Goal: Task Accomplishment & Management: Use online tool/utility

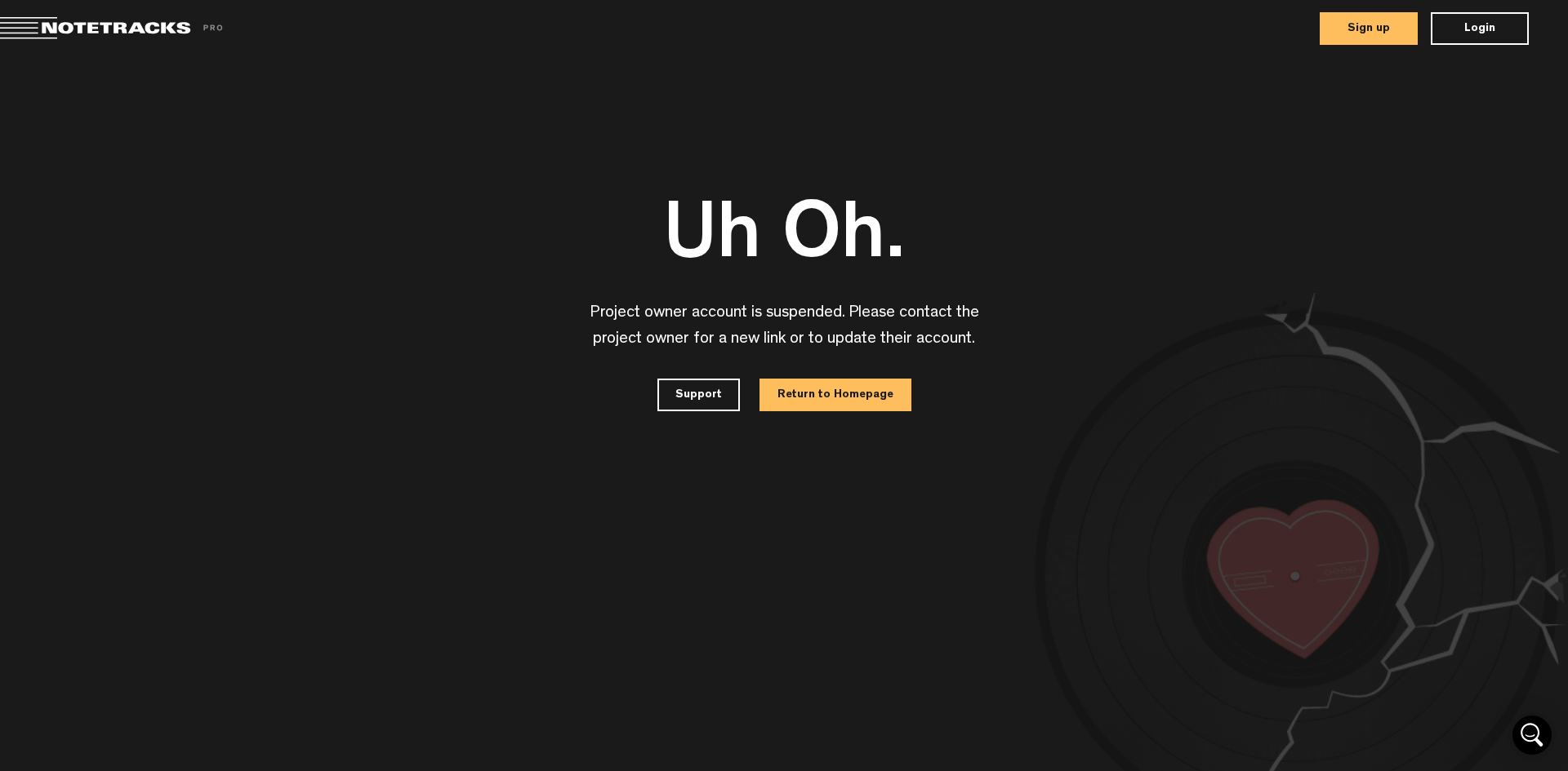
click at [1373, 25] on button "Sign up" at bounding box center [1368, 28] width 98 height 33
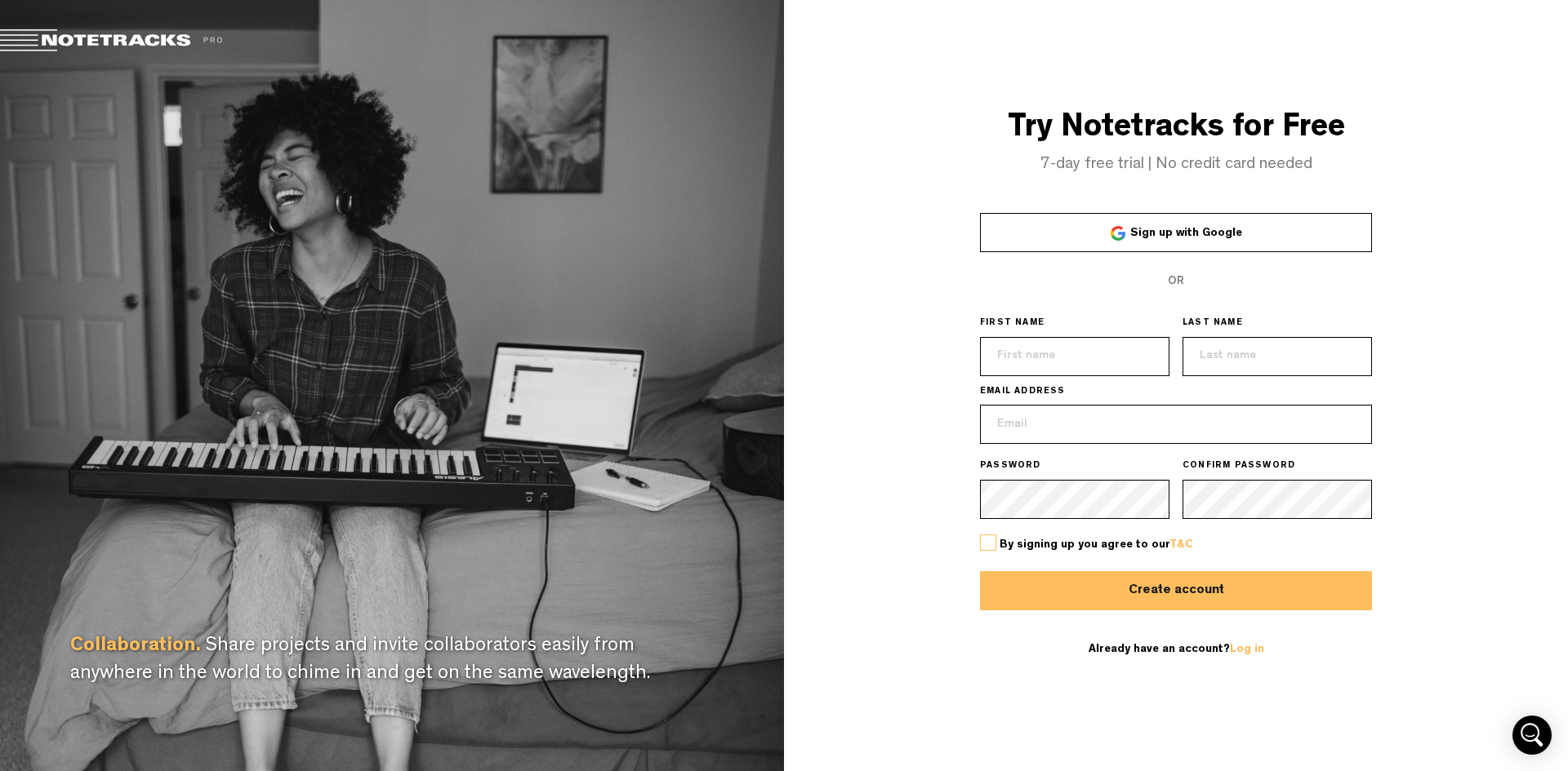
click at [1108, 236] on link "Sign up with Google" at bounding box center [1176, 232] width 392 height 39
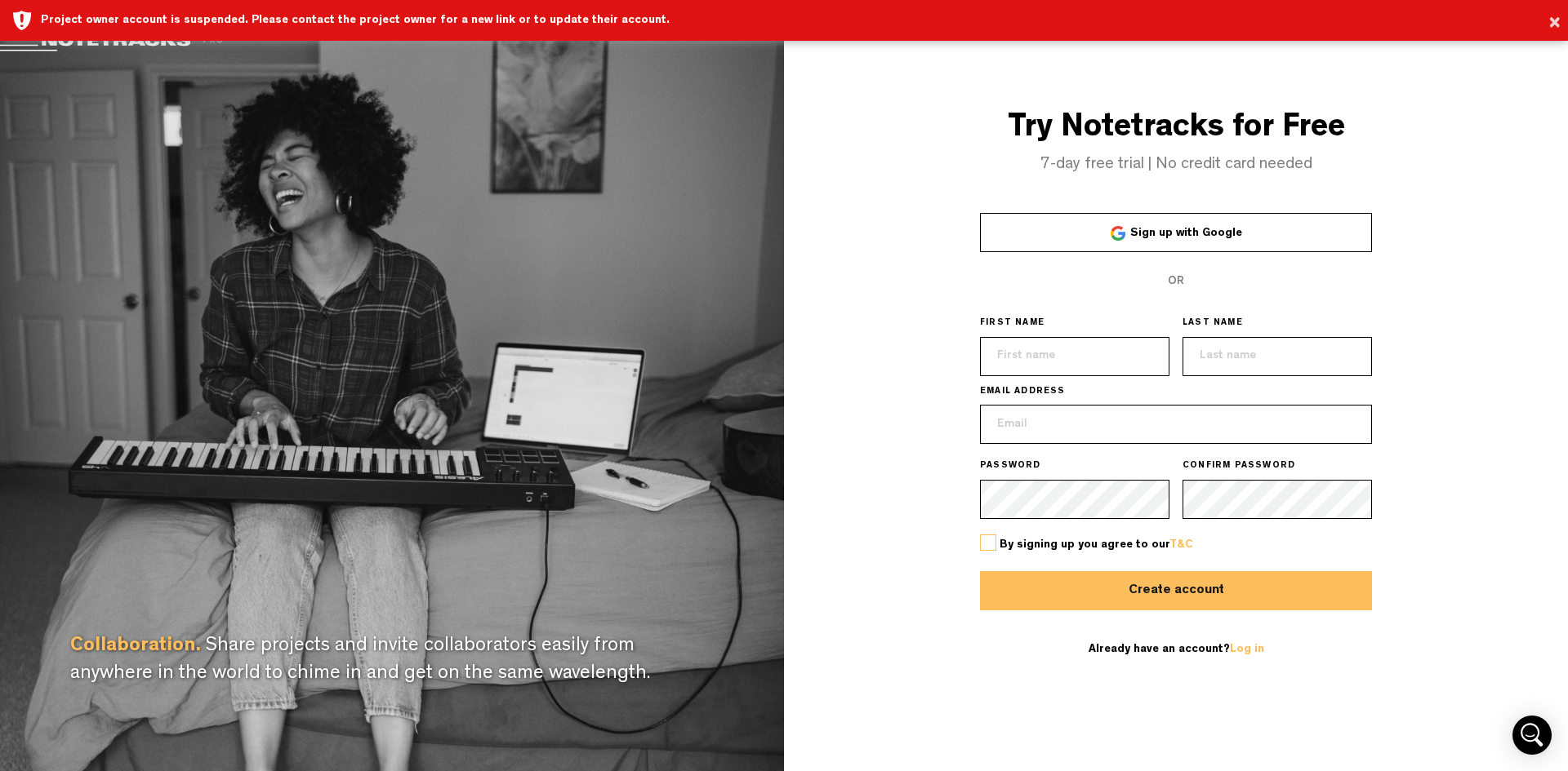
click at [1184, 232] on span "Sign up with Google" at bounding box center [1186, 233] width 112 height 11
click at [1100, 352] on input "text" at bounding box center [1074, 357] width 190 height 39
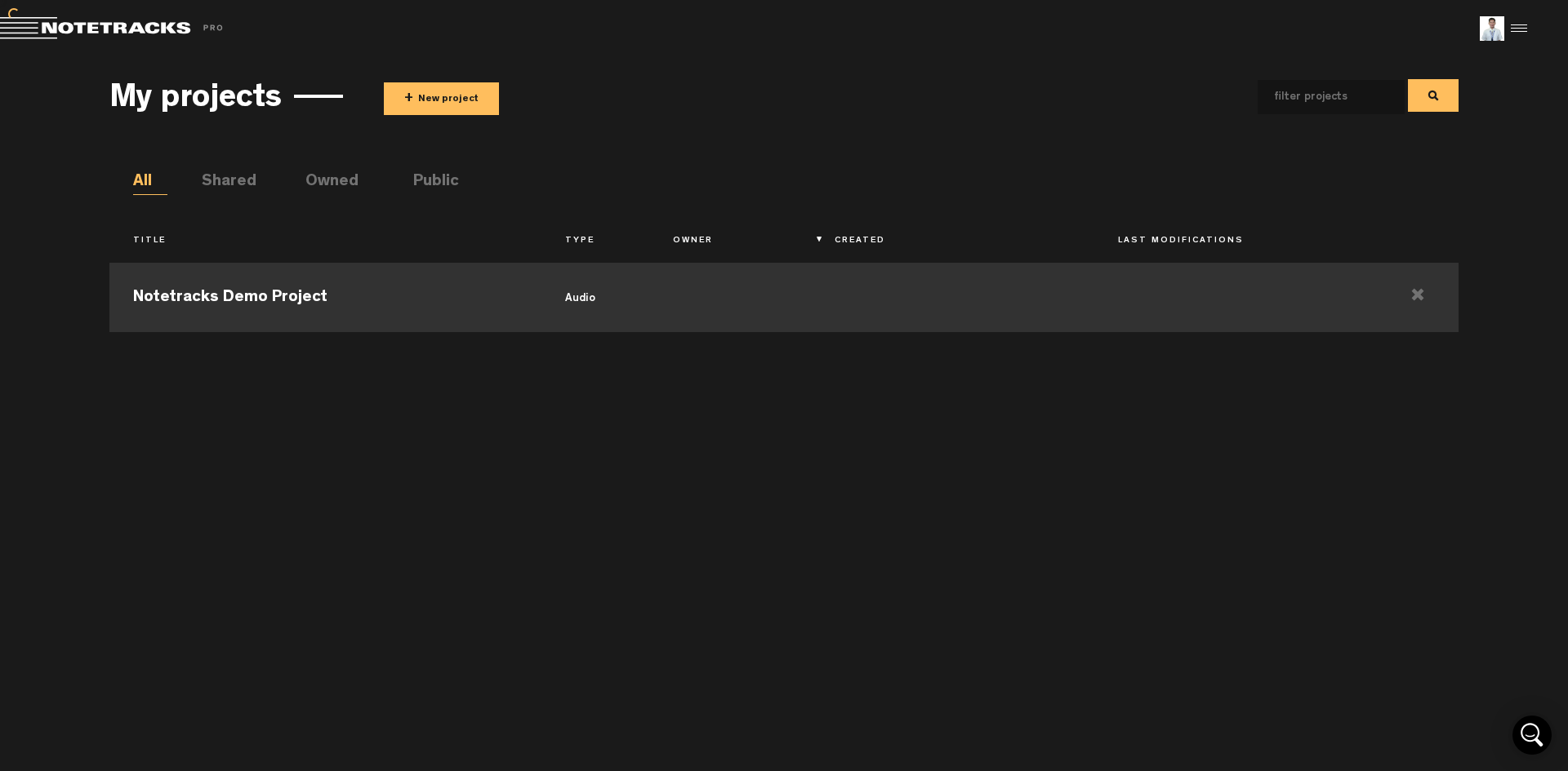
click at [1134, 306] on td at bounding box center [1235, 295] width 283 height 73
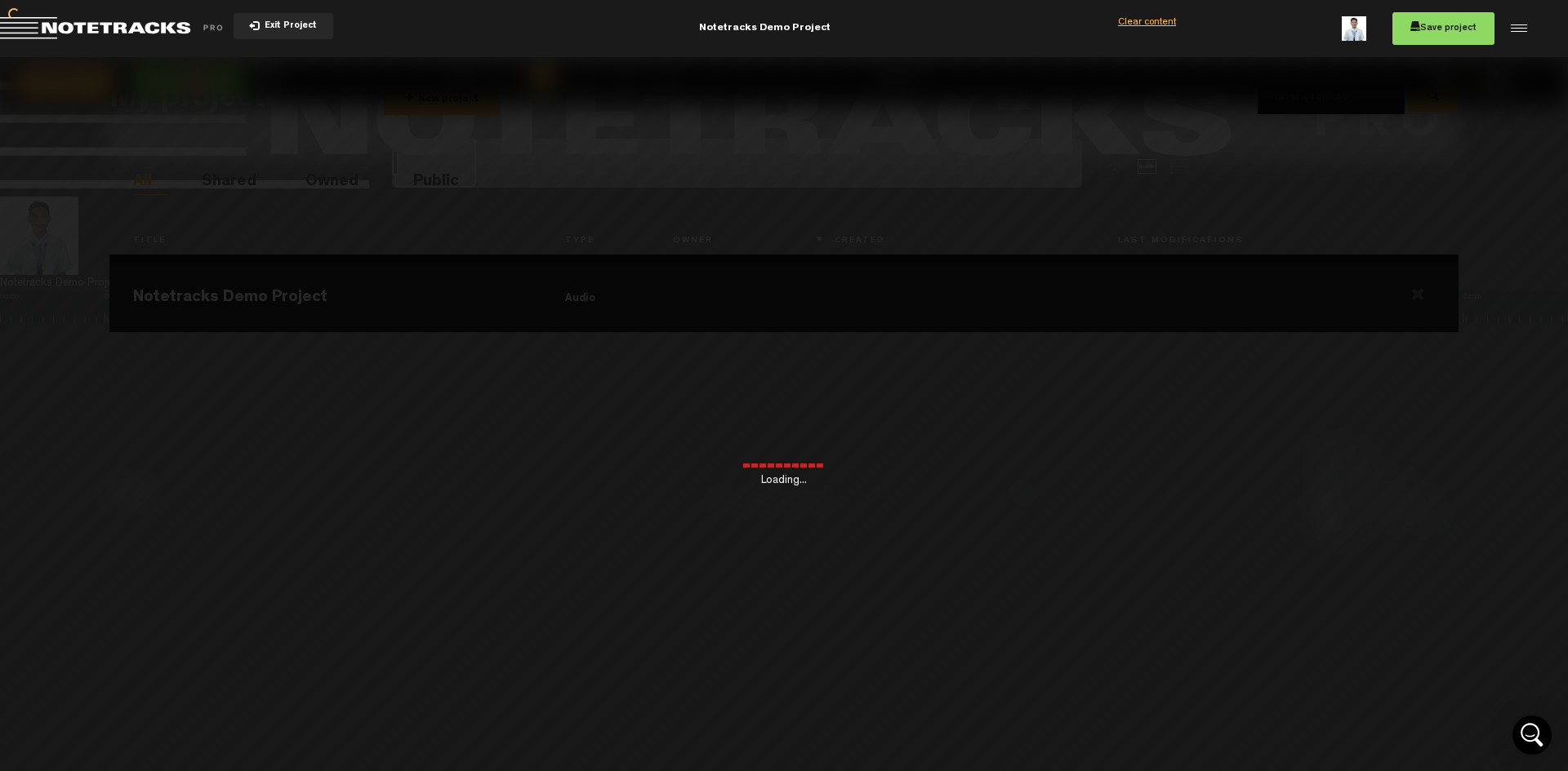
click at [739, 543] on div "Loading..." at bounding box center [784, 443] width 1568 height 771
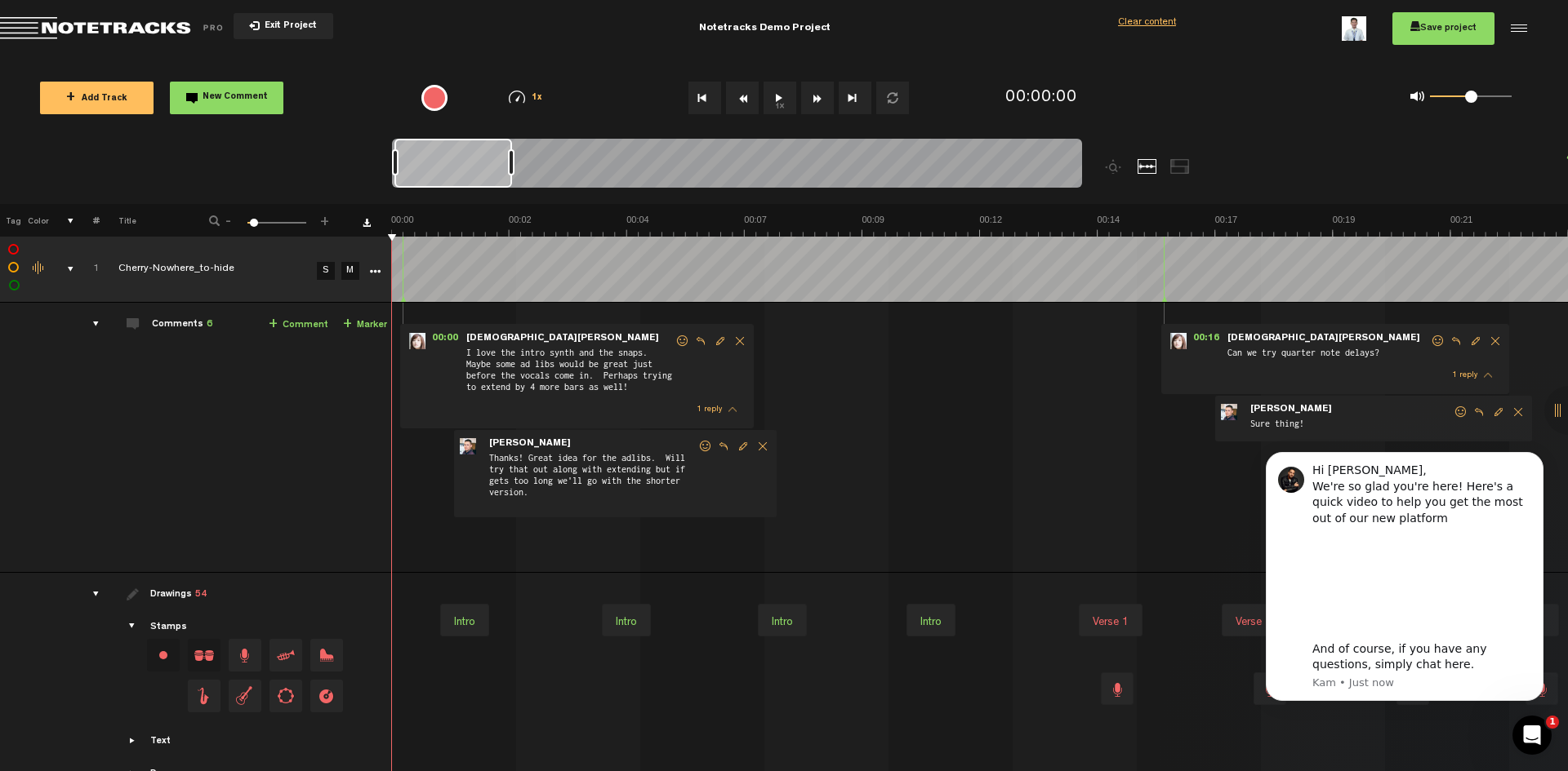
click at [438, 97] on div "{{ tooltip_message }}" at bounding box center [434, 98] width 26 height 26
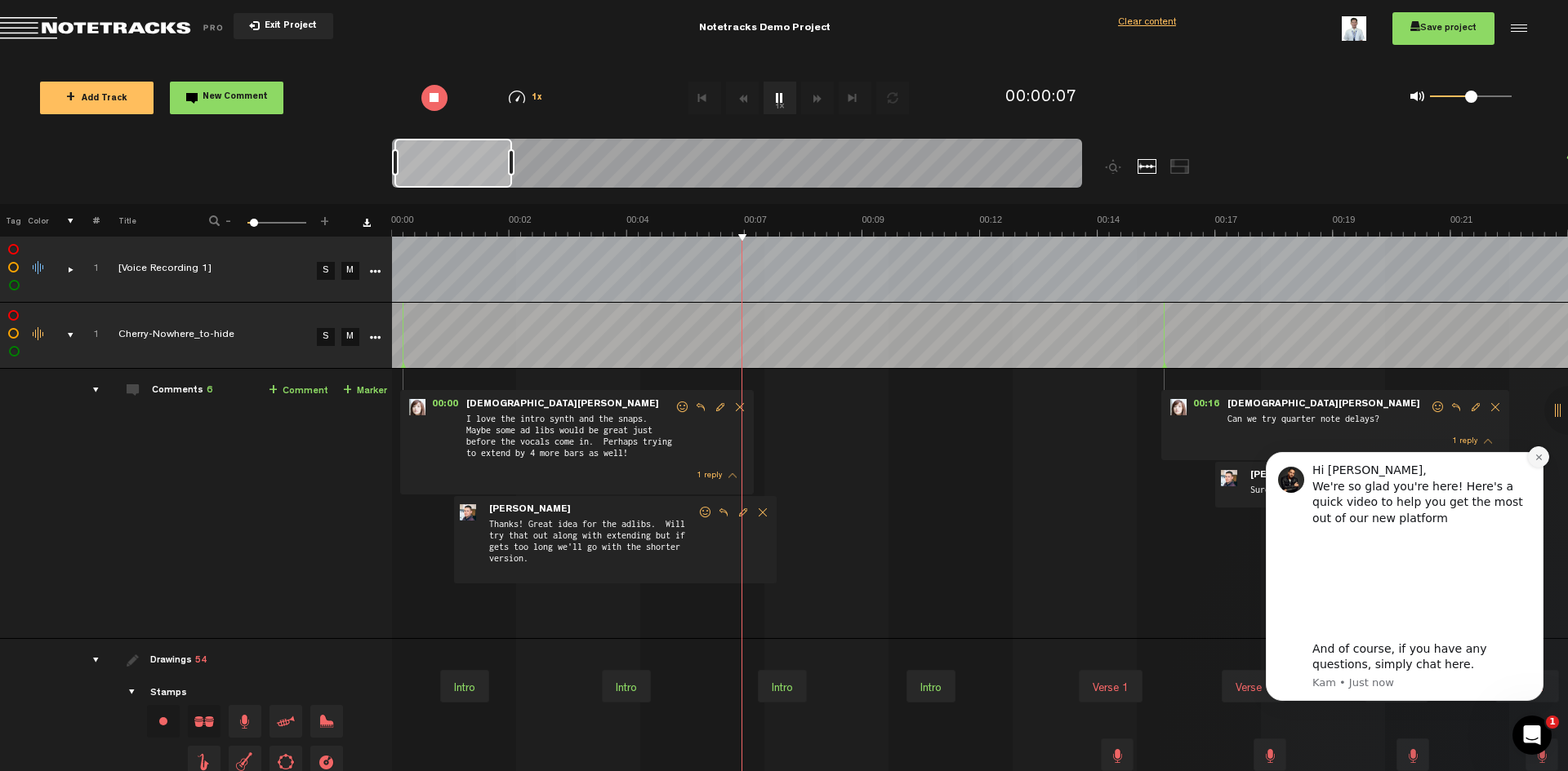
click at [1532, 455] on button "Dismiss notification" at bounding box center [1538, 457] width 21 height 21
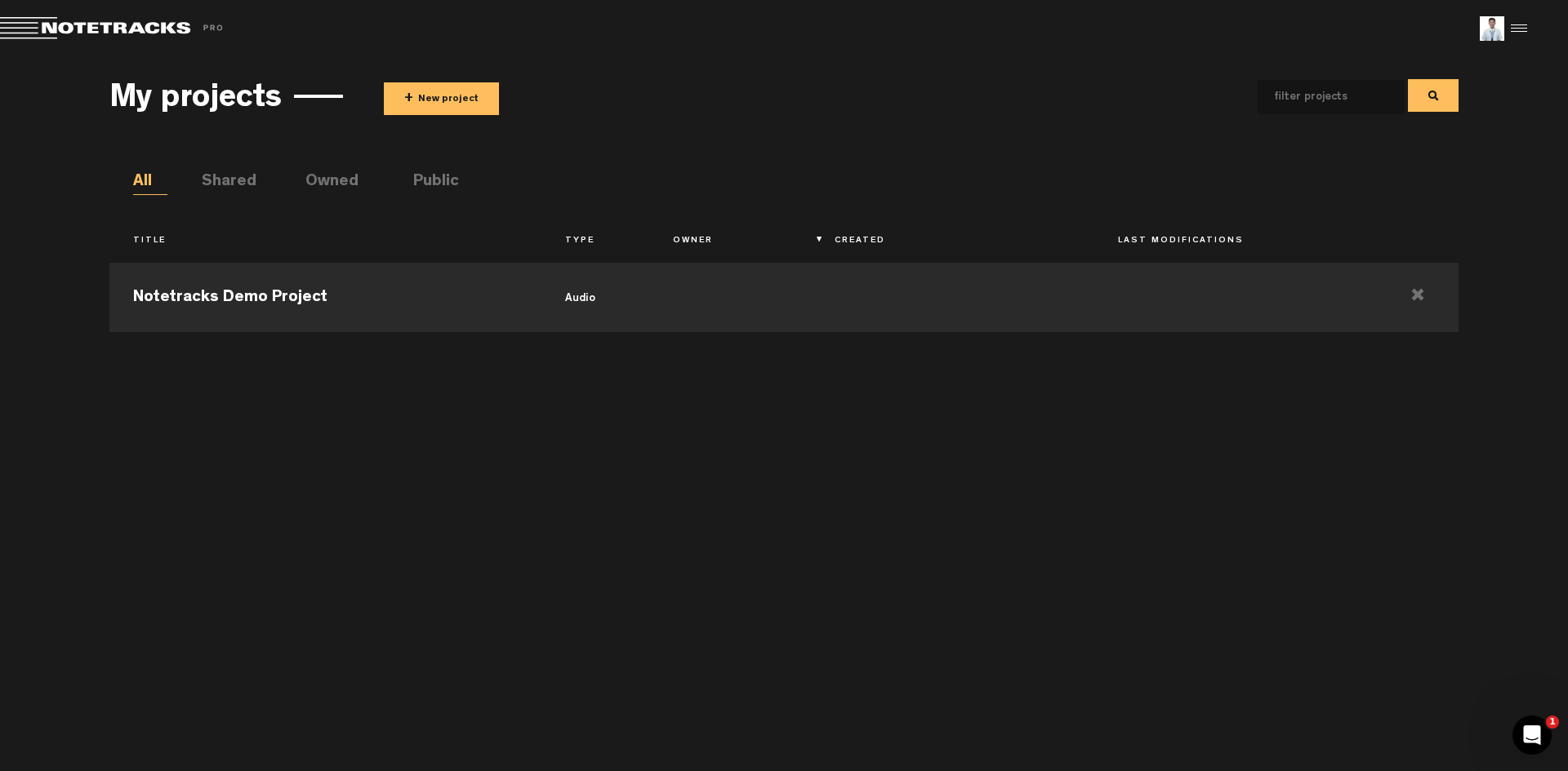
click at [489, 448] on div "Notetracks Demo Project audio" at bounding box center [784, 504] width 1349 height 501
click at [563, 503] on div "Notetracks Demo Project audio" at bounding box center [784, 504] width 1349 height 501
click at [227, 115] on h3 "My projects" at bounding box center [195, 100] width 172 height 36
click at [502, 310] on td "Notetracks Demo Project" at bounding box center [325, 295] width 431 height 73
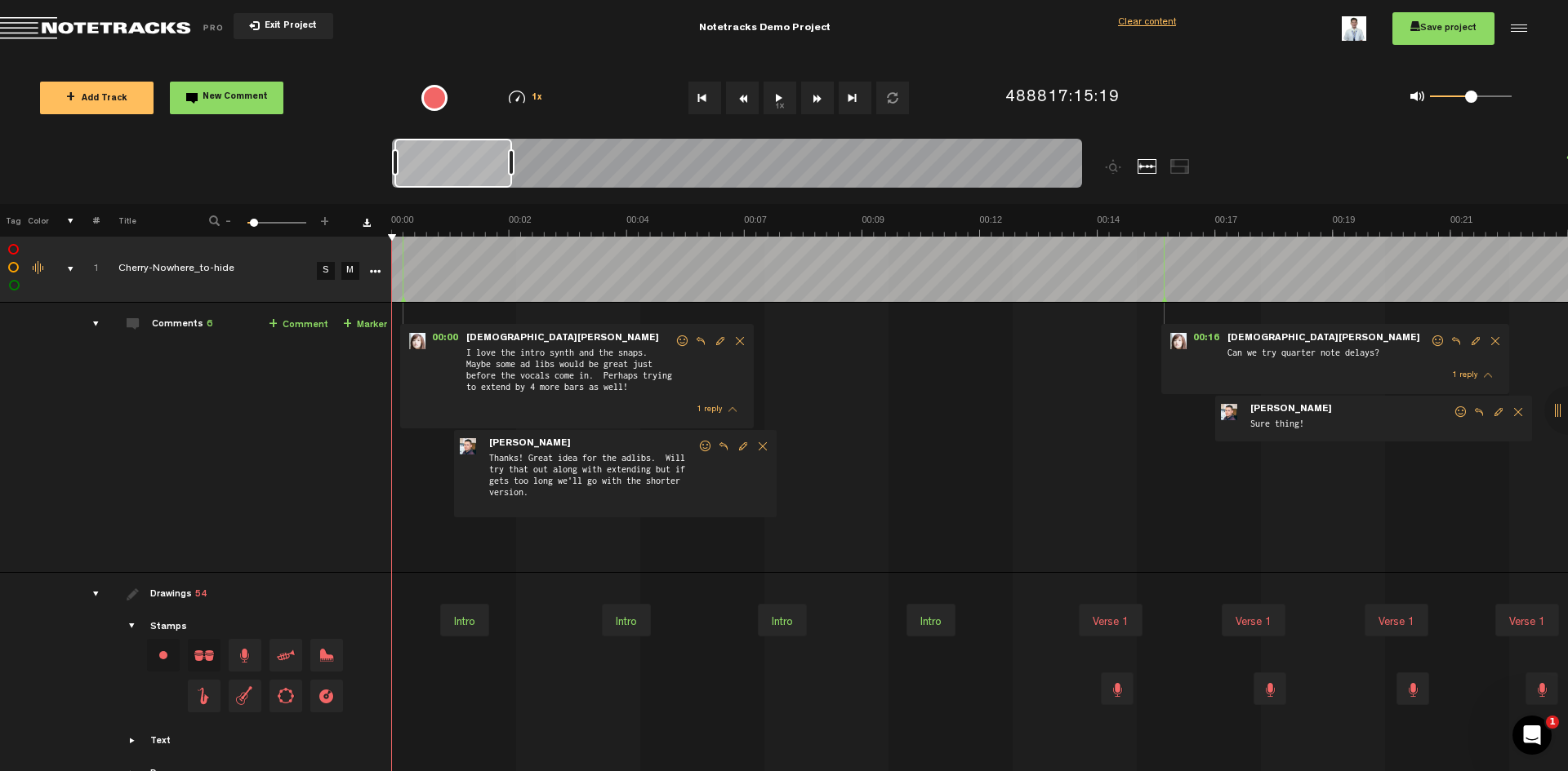
scroll to position [0, 7011]
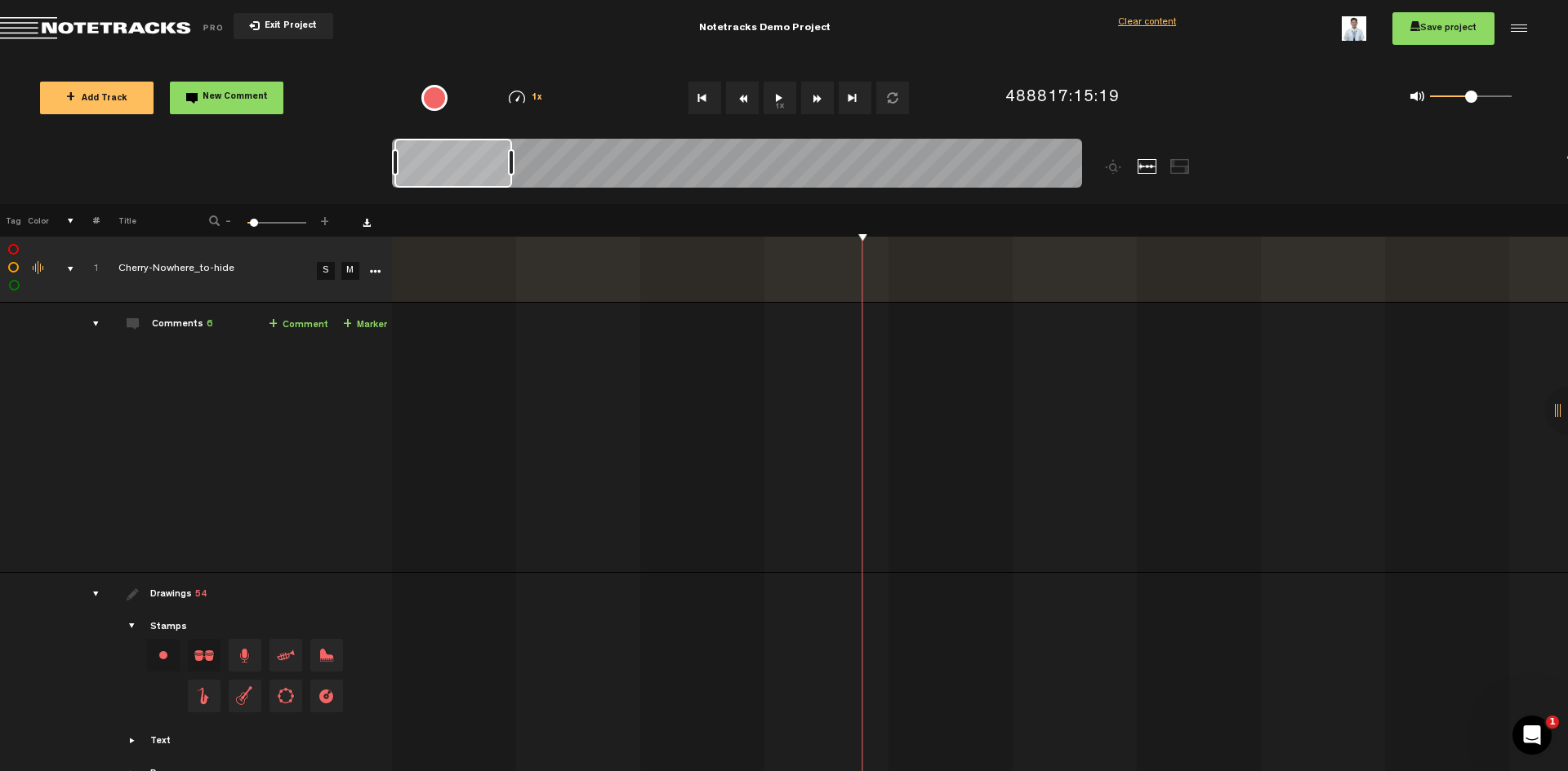
click at [782, 99] on button "1x" at bounding box center [780, 98] width 33 height 33
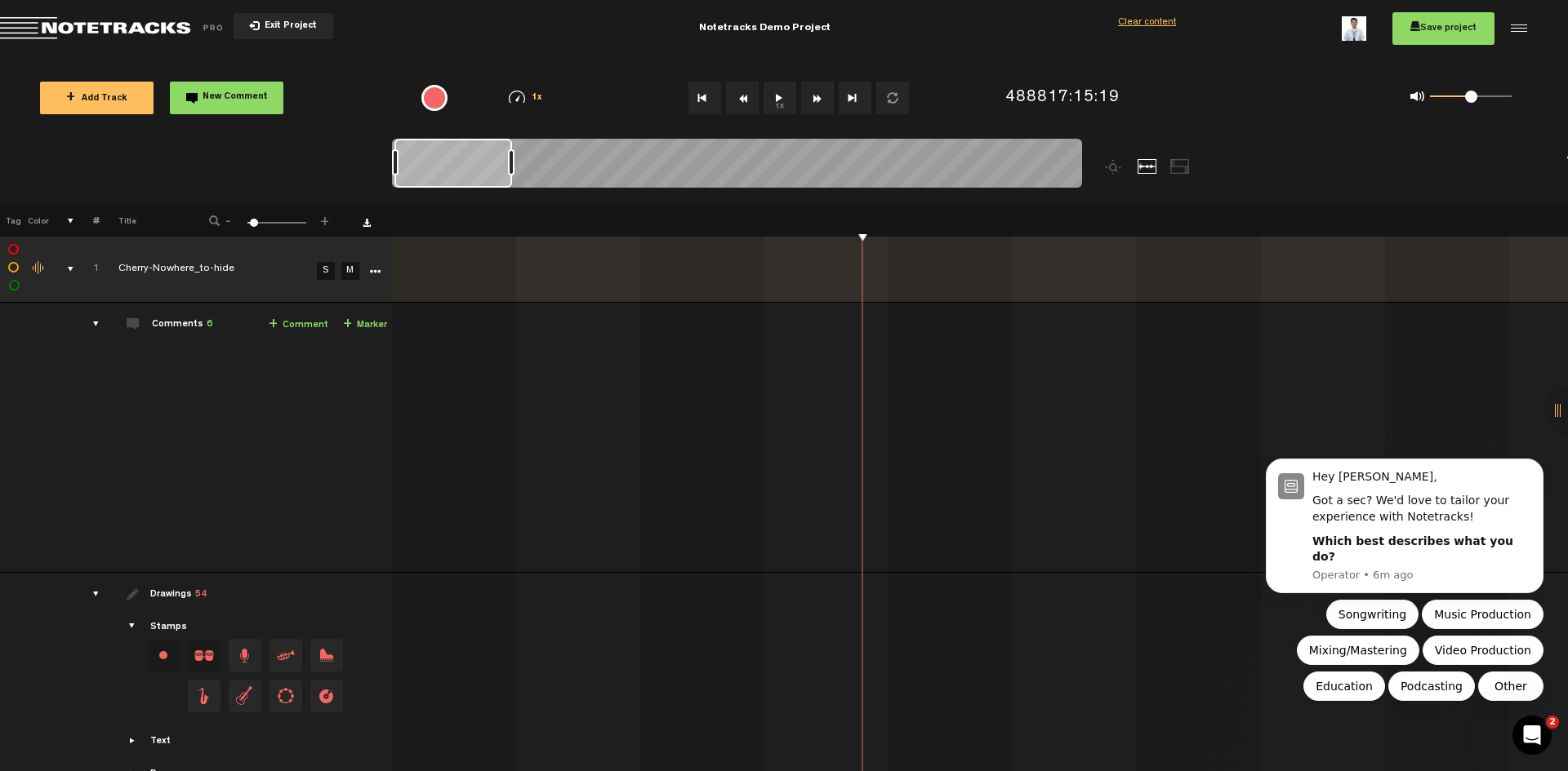
scroll to position [0, 0]
